Goal: Task Accomplishment & Management: Use online tool/utility

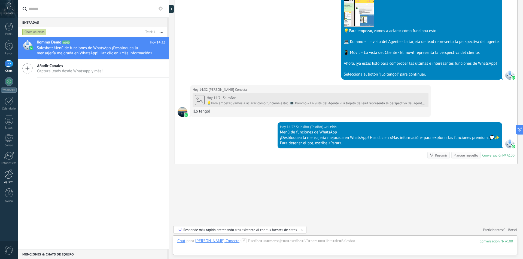
click at [8, 172] on div at bounding box center [8, 175] width 9 height 10
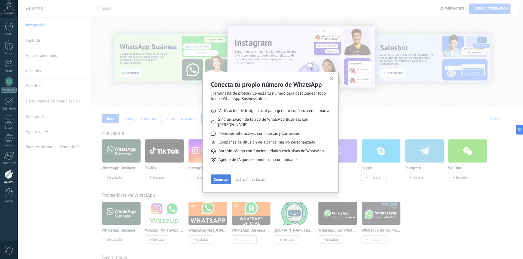
click at [220, 178] on span "Conectar" at bounding box center [221, 180] width 14 height 4
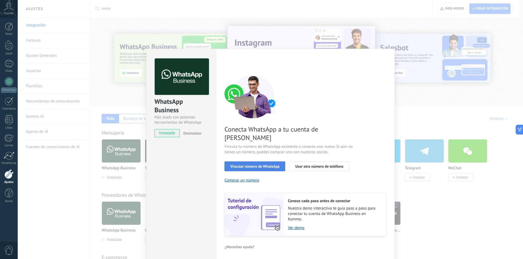
click at [269, 165] on span "Vincular número de WhatsApp" at bounding box center [254, 167] width 49 height 4
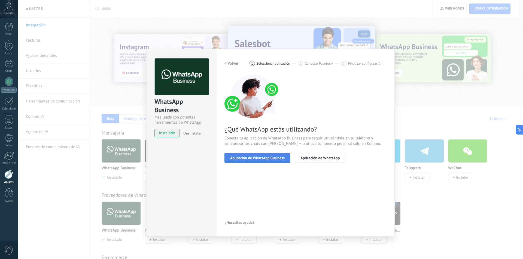
click at [267, 158] on span "Aplicación de WhatsApp Business" at bounding box center [257, 158] width 54 height 4
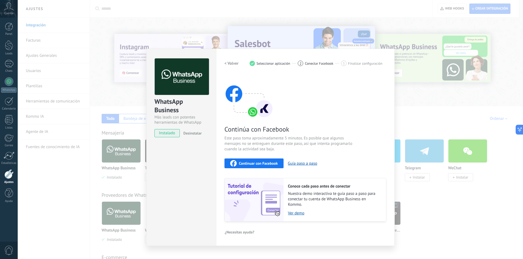
click at [257, 167] on button "Continuar con Facebook" at bounding box center [253, 164] width 59 height 10
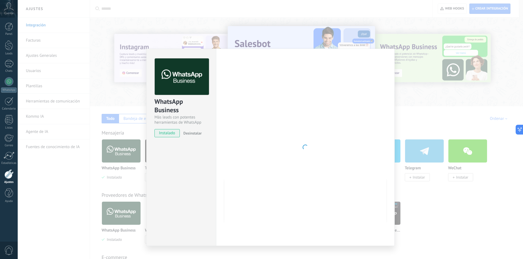
click at [120, 17] on div "WhatsApp Business Más leads con potentes herramientas de WhatsApp instalado Des…" at bounding box center [270, 129] width 505 height 259
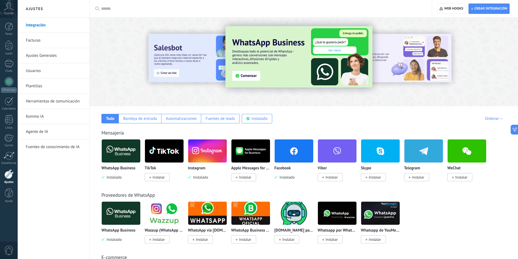
click at [291, 150] on img at bounding box center [294, 151] width 39 height 26
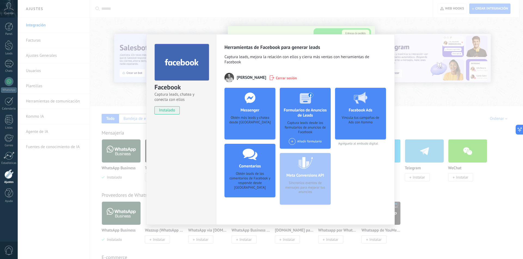
click at [248, 105] on div at bounding box center [250, 98] width 54 height 20
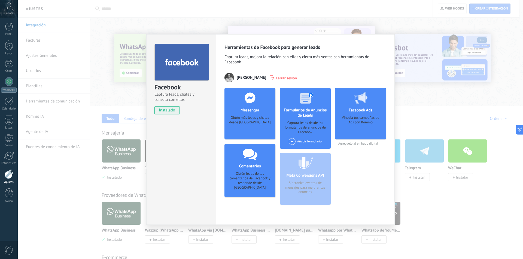
click at [311, 16] on div "Facebook Captura leads, chatea y conecta con ellos instalado Desinstalar Herram…" at bounding box center [270, 129] width 505 height 259
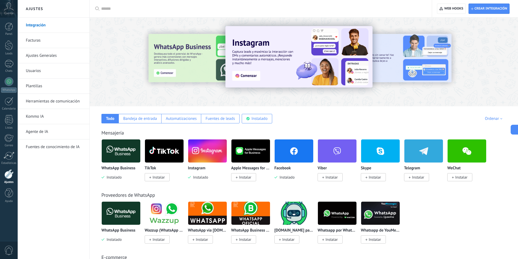
click at [130, 151] on img at bounding box center [121, 151] width 39 height 26
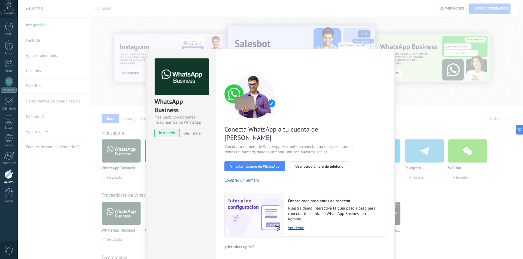
click at [127, 13] on div "WhatsApp Business Más leads con potentes herramientas de WhatsApp instalado Des…" at bounding box center [270, 129] width 505 height 259
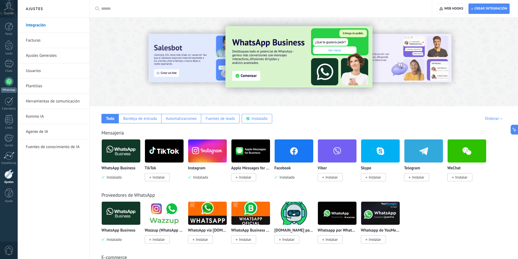
click at [11, 82] on div at bounding box center [9, 81] width 9 height 9
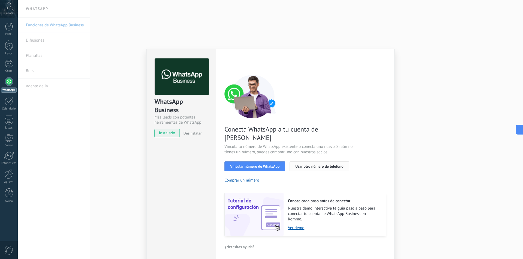
click at [312, 165] on span "Usar otro número de teléfono" at bounding box center [319, 167] width 48 height 4
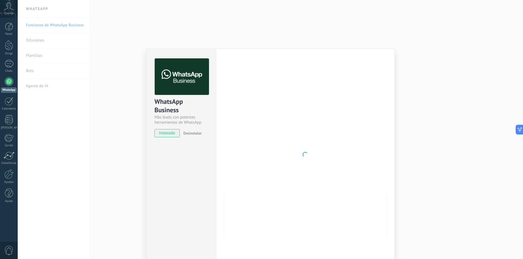
click at [238, 151] on div at bounding box center [305, 155] width 162 height 193
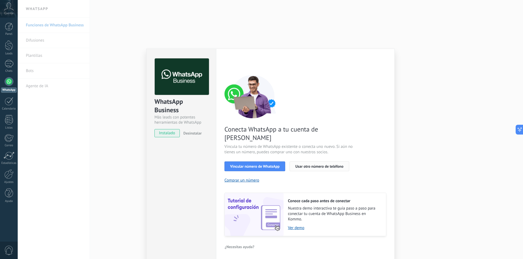
click at [304, 165] on span "Usar otro número de teléfono" at bounding box center [319, 167] width 48 height 4
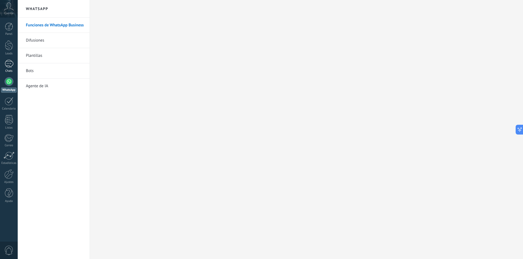
click at [9, 63] on div at bounding box center [9, 64] width 9 height 8
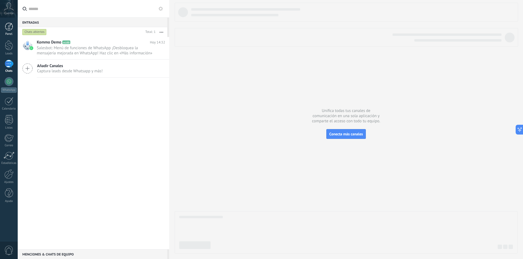
click at [10, 29] on div at bounding box center [9, 27] width 8 height 8
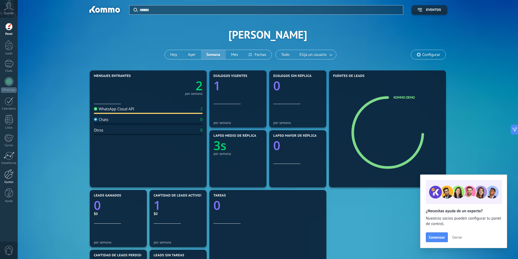
click at [11, 176] on div at bounding box center [8, 175] width 9 height 10
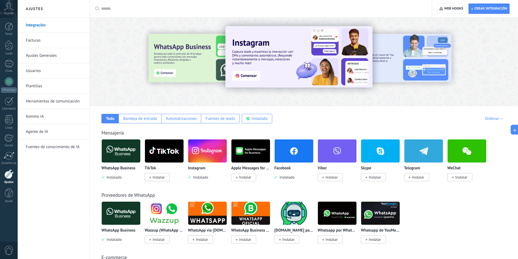
click at [293, 149] on img at bounding box center [294, 151] width 39 height 26
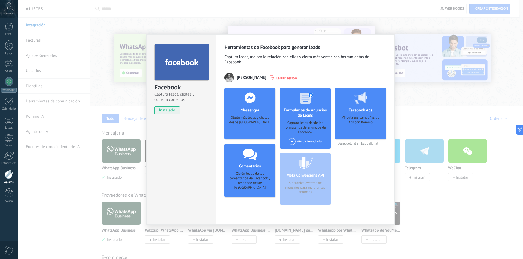
click at [247, 100] on use at bounding box center [249, 98] width 11 height 11
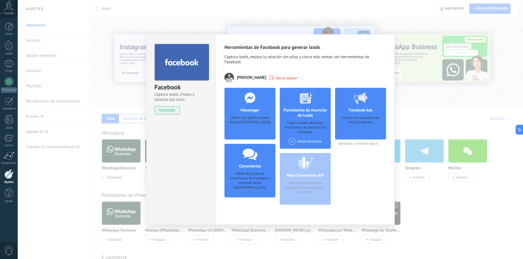
click at [368, 18] on div "Facebook Captura leads, chatea y conecta con ellos instalado Desinstalar Herram…" at bounding box center [270, 129] width 505 height 259
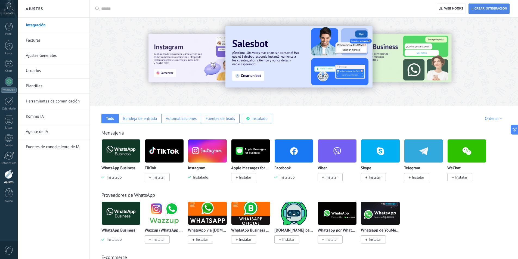
click at [488, 6] on span "Crear integración" at bounding box center [489, 9] width 36 height 10
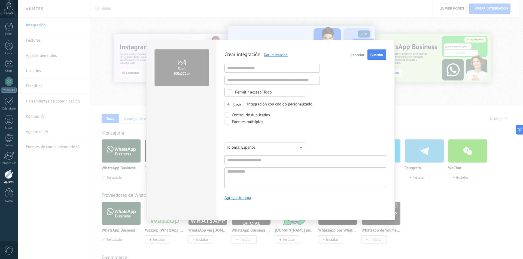
scroll to position [5, 0]
click at [359, 54] on span "Cancelar" at bounding box center [357, 55] width 14 height 4
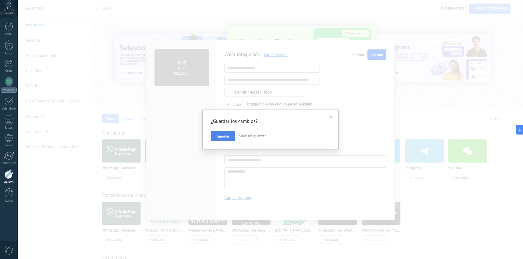
click at [223, 136] on span "Guardar" at bounding box center [222, 136] width 13 height 4
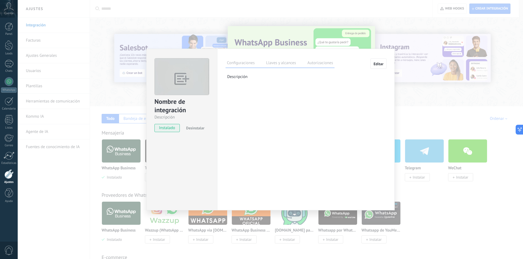
click at [193, 11] on div "Nombre de integración Descripción instalado Desinstalar Configuraciones Llaves …" at bounding box center [270, 129] width 505 height 259
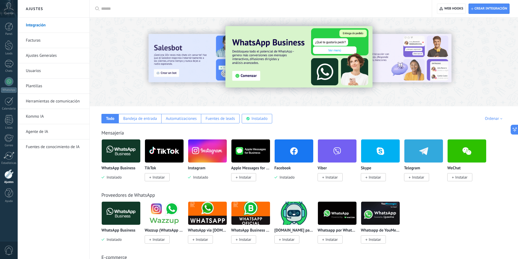
click at [123, 149] on img at bounding box center [121, 151] width 39 height 26
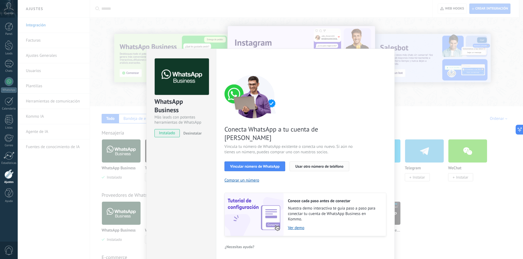
click at [312, 165] on span "Usar otro número de teléfono" at bounding box center [319, 167] width 48 height 4
click at [272, 162] on button "Vincular número de WhatsApp" at bounding box center [254, 167] width 61 height 10
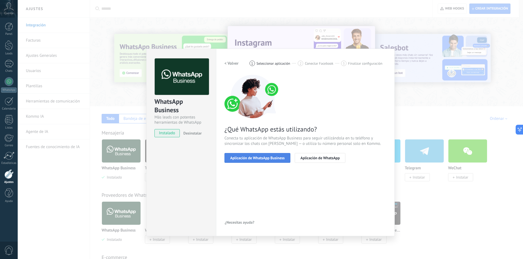
click at [270, 156] on span "Aplicación de WhatsApp Business" at bounding box center [257, 158] width 54 height 4
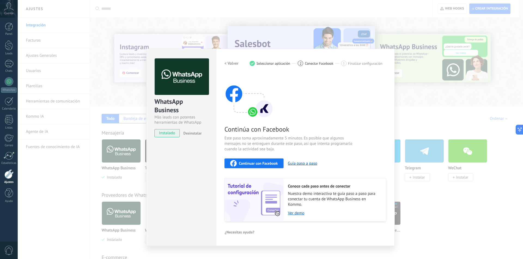
click at [263, 160] on button "Continuar con Facebook" at bounding box center [253, 164] width 59 height 10
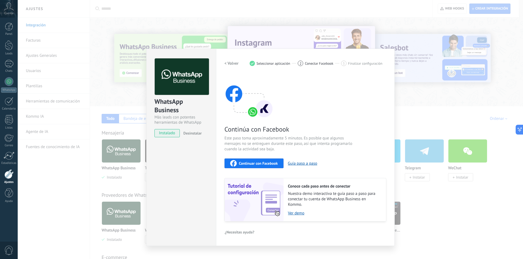
click at [267, 164] on span "Continuar con Facebook" at bounding box center [258, 164] width 39 height 4
